Goal: Task Accomplishment & Management: Use online tool/utility

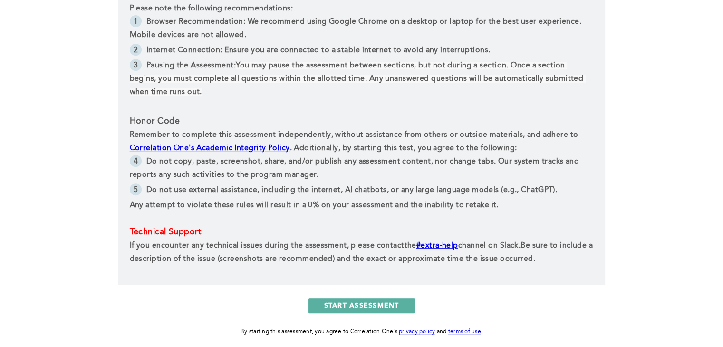
scroll to position [447, 0]
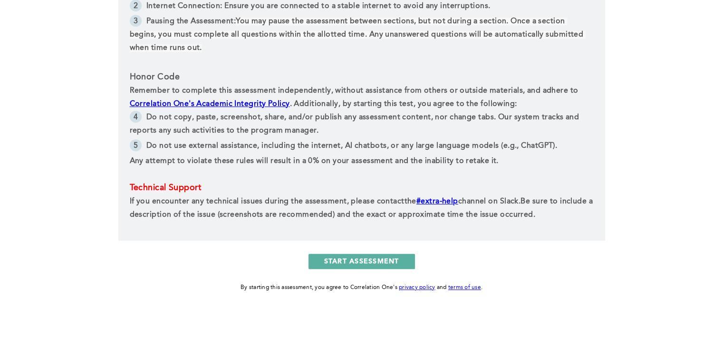
click at [392, 266] on button "START ASSESSMENT" at bounding box center [361, 261] width 106 height 15
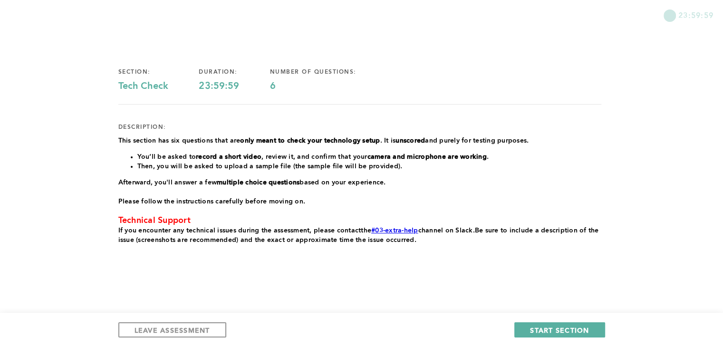
scroll to position [39, 0]
click at [167, 328] on span "LEAVE ASSESSMENT" at bounding box center [173, 330] width 76 height 9
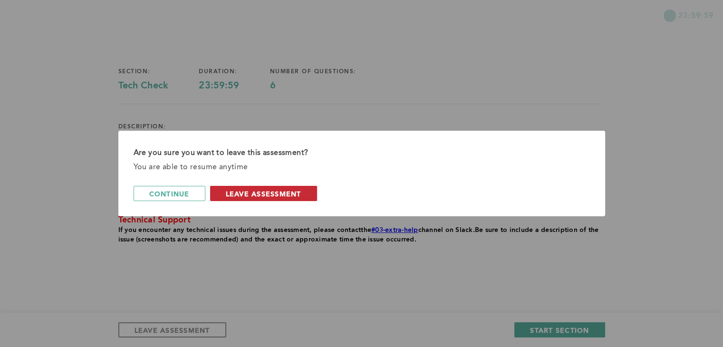
click at [296, 196] on span "leave assessment" at bounding box center [264, 193] width 76 height 9
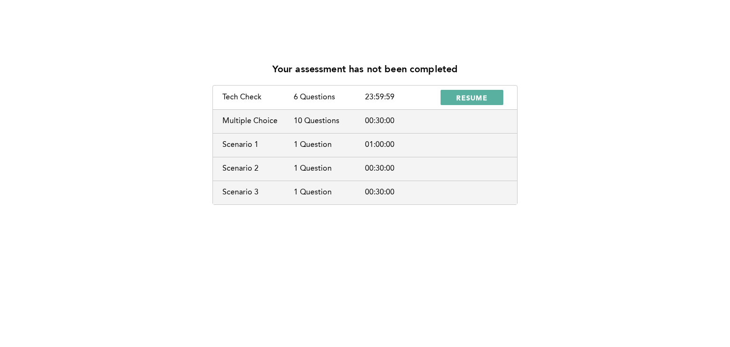
click at [399, 121] on div "00:30:00" at bounding box center [400, 121] width 71 height 9
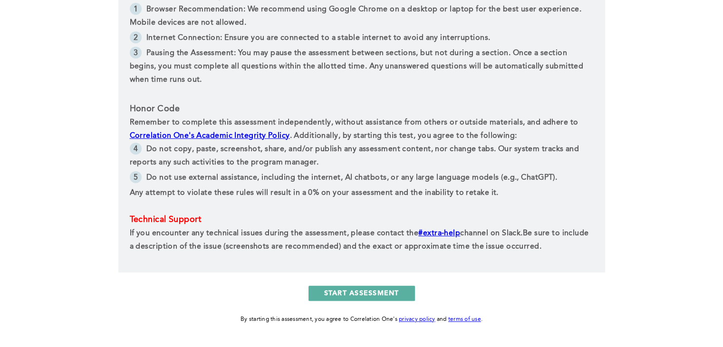
scroll to position [471, 0]
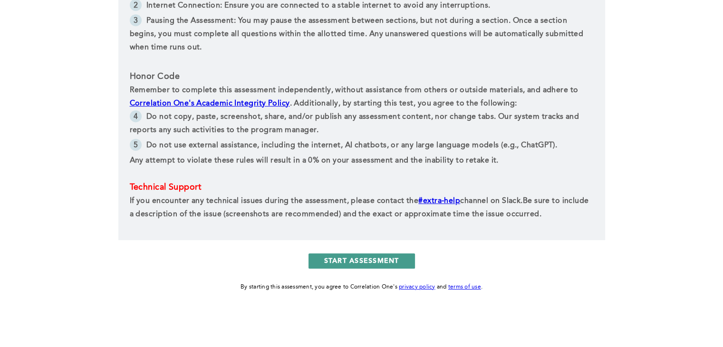
click at [382, 257] on button "START ASSESSMENT" at bounding box center [361, 260] width 106 height 15
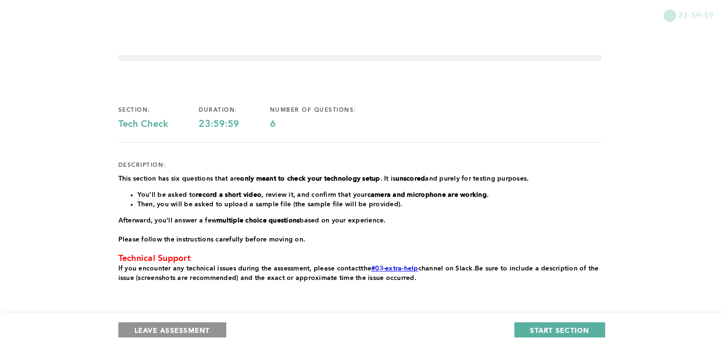
click at [183, 335] on button "LEAVE ASSESSMENT" at bounding box center [172, 329] width 108 height 15
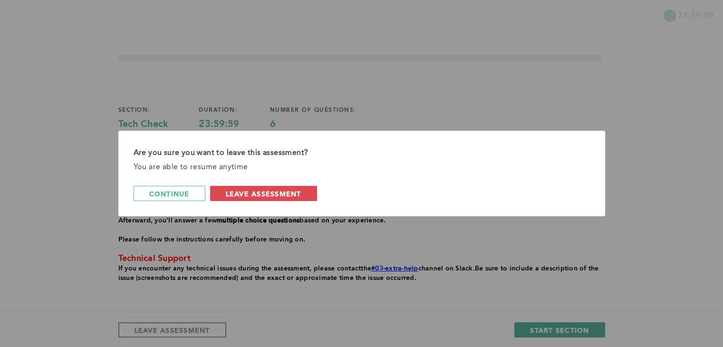
click at [253, 184] on div "Are you sure you want to leave this assessment? You are able to resume anytime …" at bounding box center [361, 174] width 487 height 86
click at [257, 195] on span "leave assessment" at bounding box center [264, 193] width 76 height 9
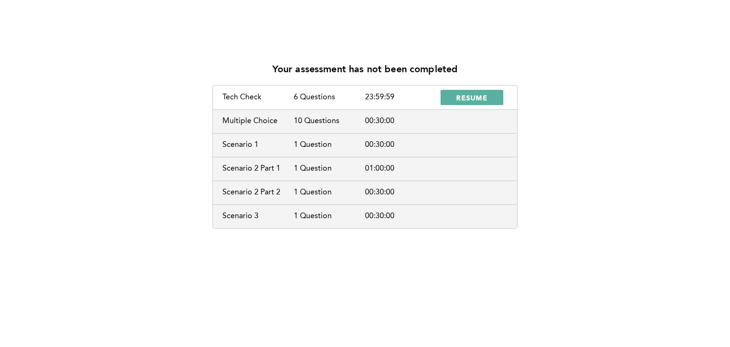
click at [318, 117] on div "10 Questions" at bounding box center [329, 121] width 71 height 9
